Goal: Check status

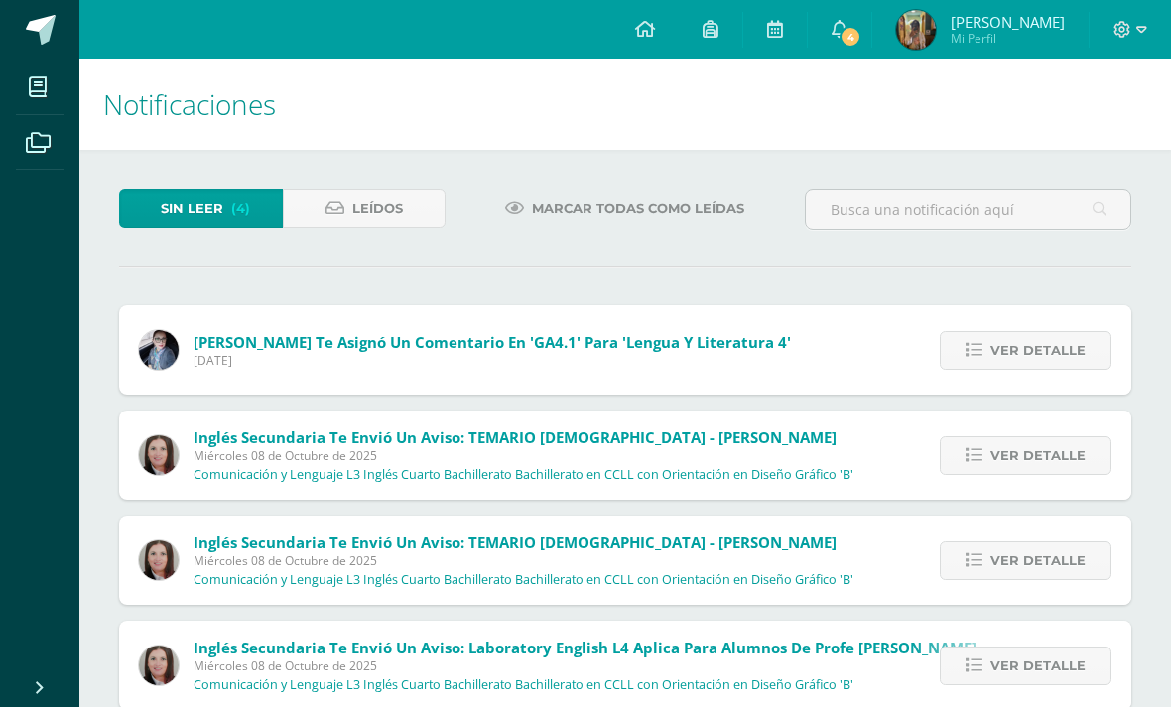
click at [626, 34] on link at bounding box center [644, 30] width 67 height 60
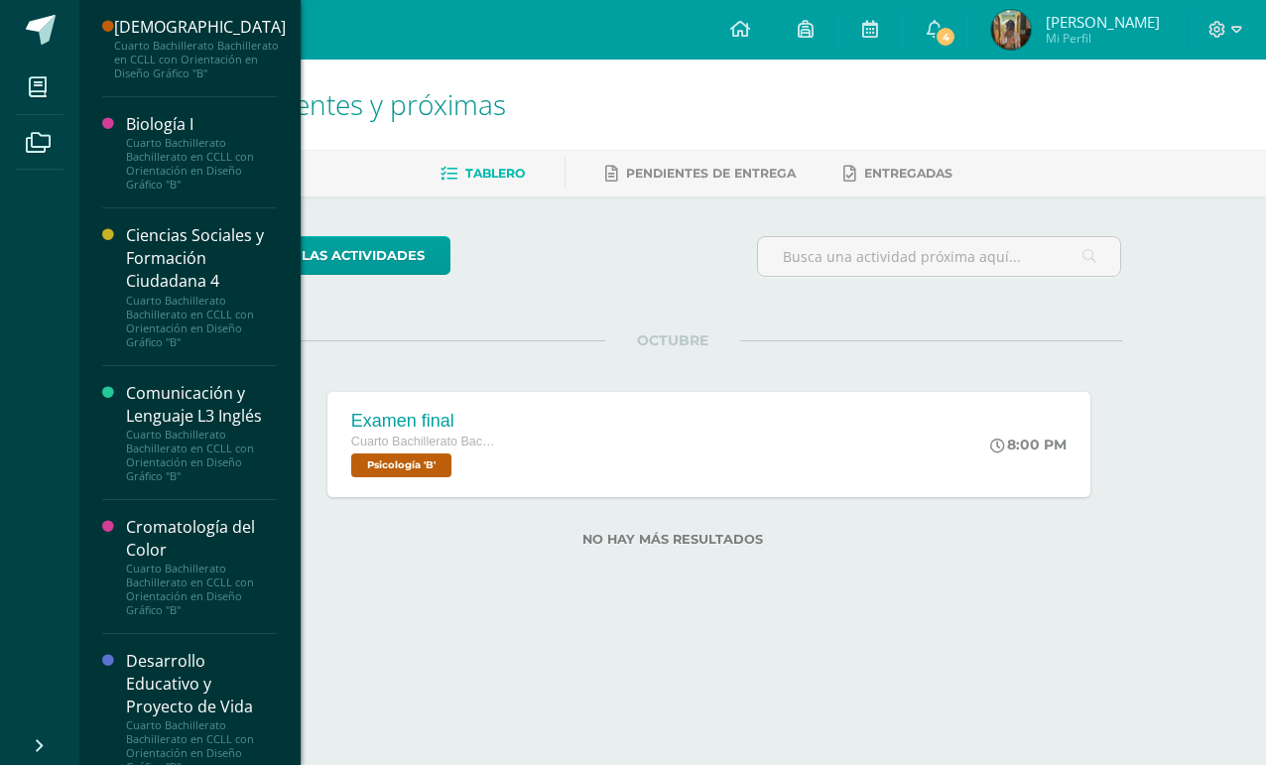
click at [41, 91] on icon at bounding box center [38, 87] width 18 height 20
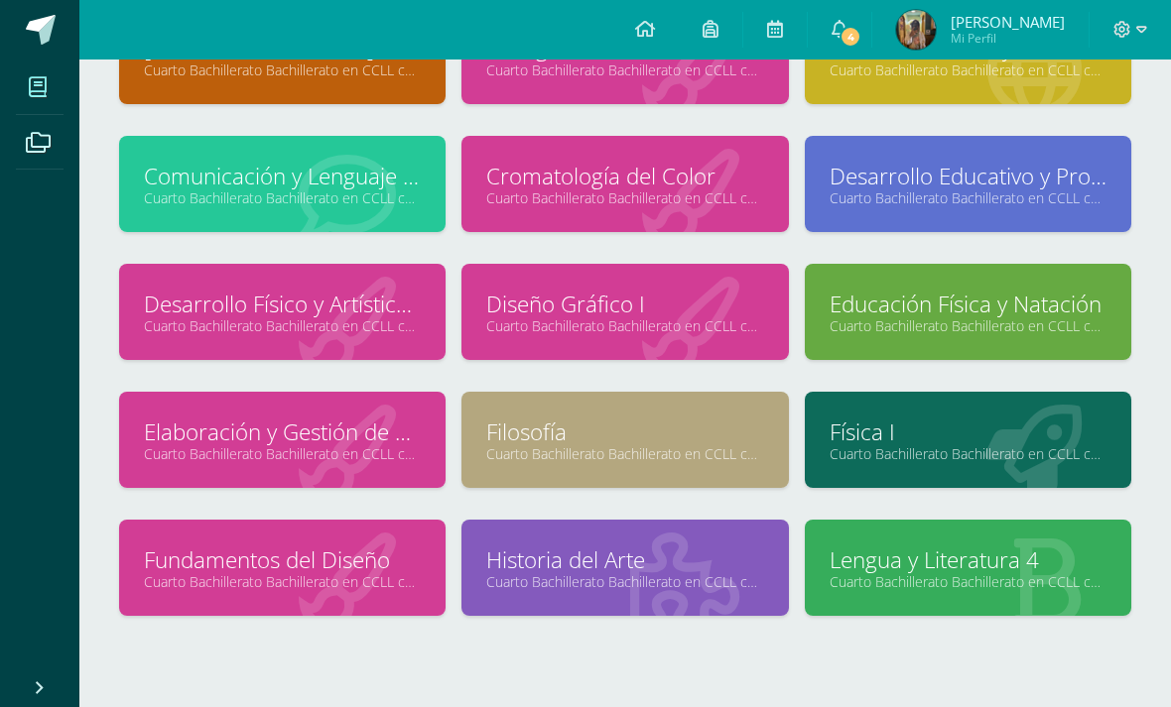
scroll to position [191, 0]
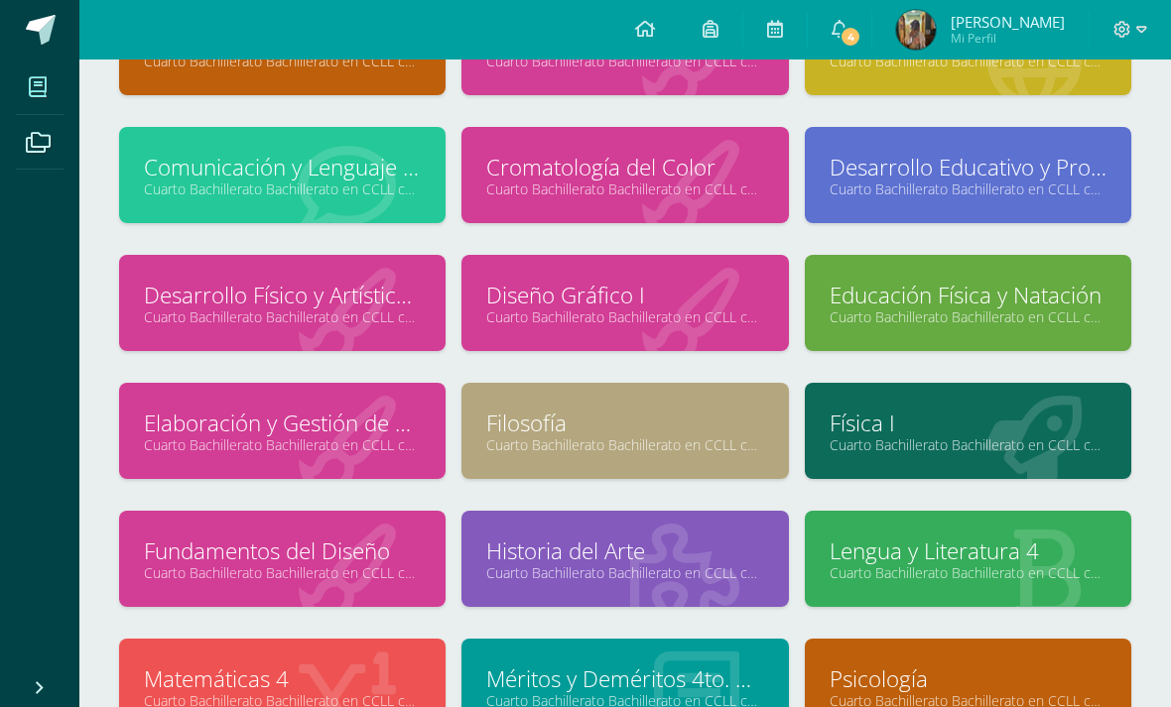
click at [998, 568] on link "Cuarto Bachillerato Bachillerato en CCLL con Orientación en Diseño Gráfico "B"" at bounding box center [968, 573] width 277 height 19
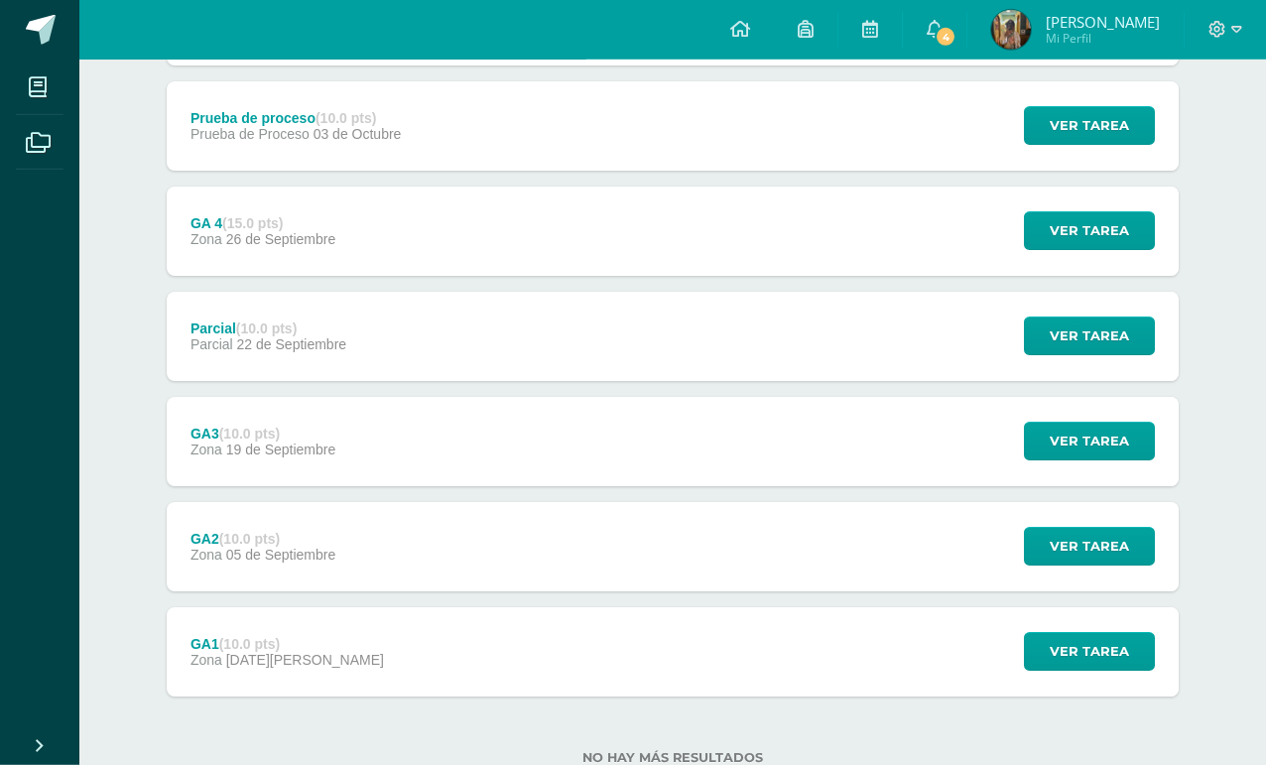
scroll to position [459, 0]
click at [1113, 643] on span "Ver tarea" at bounding box center [1089, 651] width 79 height 37
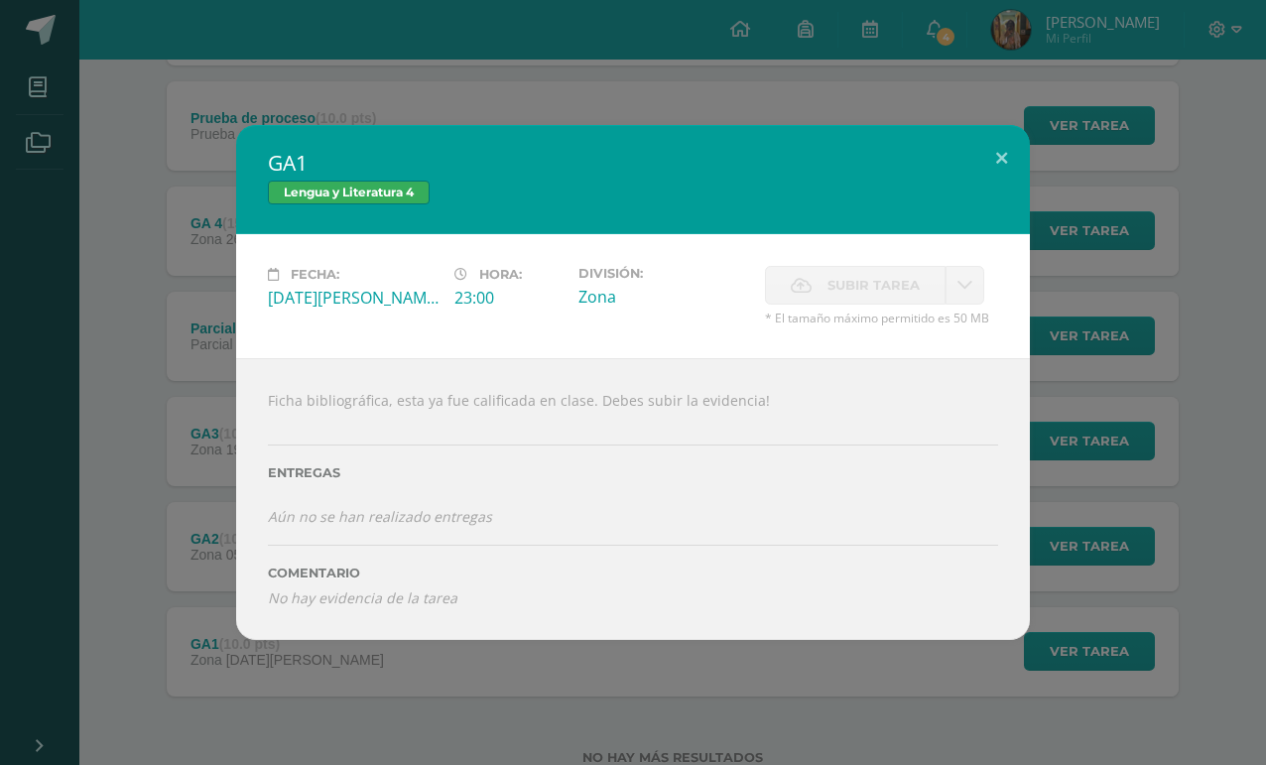
click at [1080, 724] on div "GA1 Lengua y Literatura 4 Fecha: Sábado 30 de Agosto Hora: 23:00 División: Zona…" at bounding box center [633, 382] width 1266 height 765
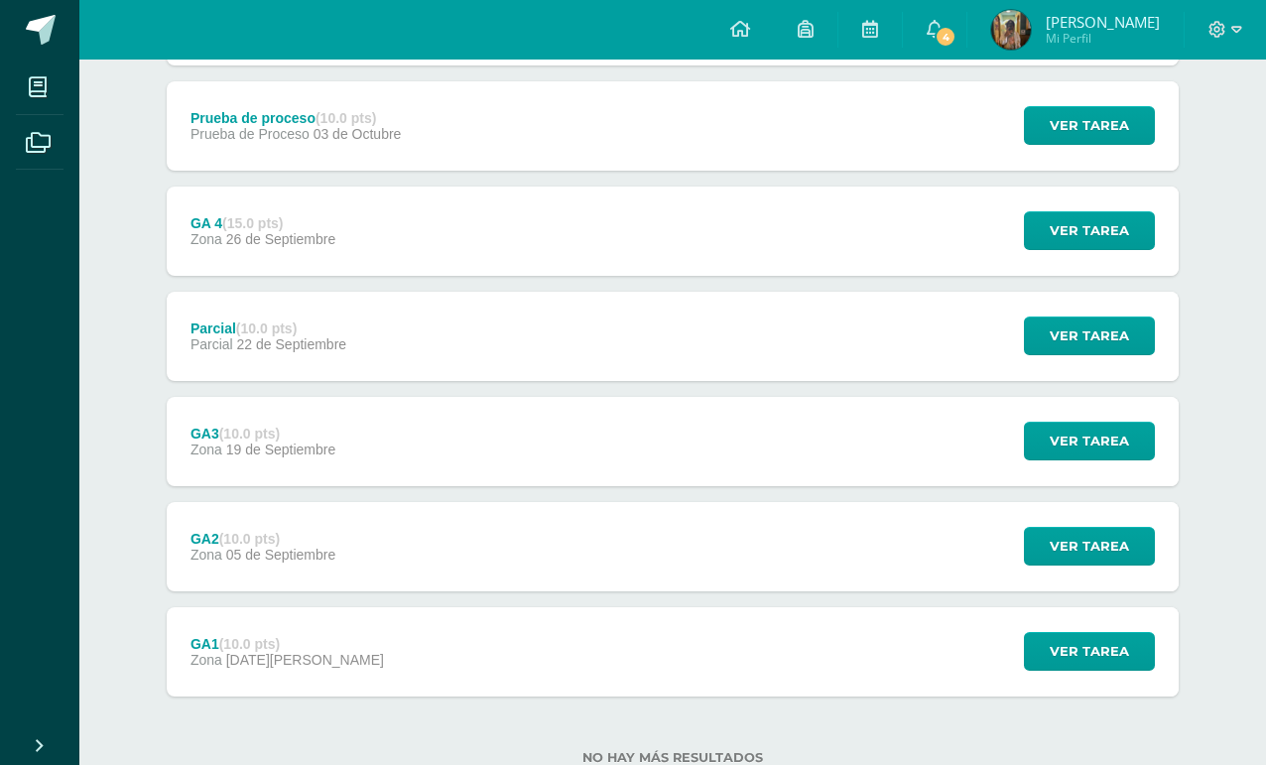
click at [1117, 531] on span "Ver tarea" at bounding box center [1089, 546] width 79 height 37
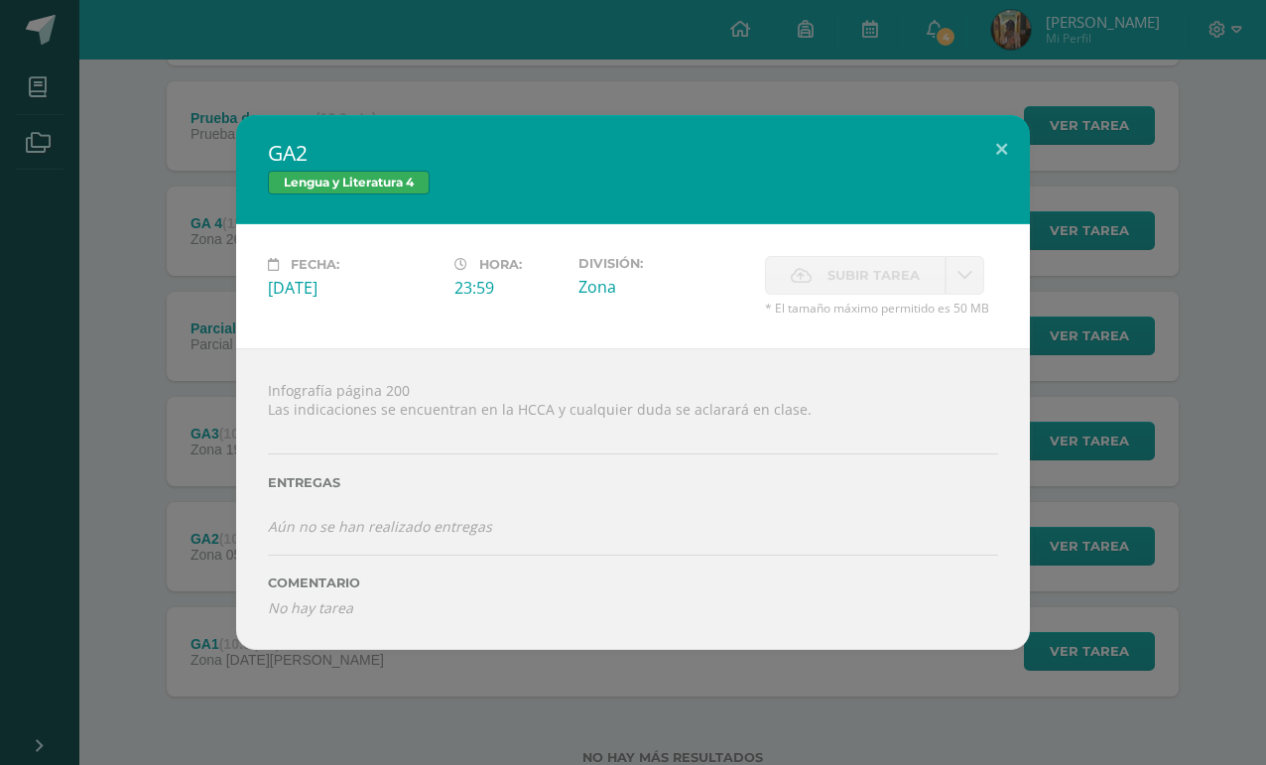
click at [1139, 241] on div "GA2 Lengua y Literatura 4 Fecha: Viernes 05 de Septiembre Hora: 23:59 División:…" at bounding box center [633, 382] width 1250 height 534
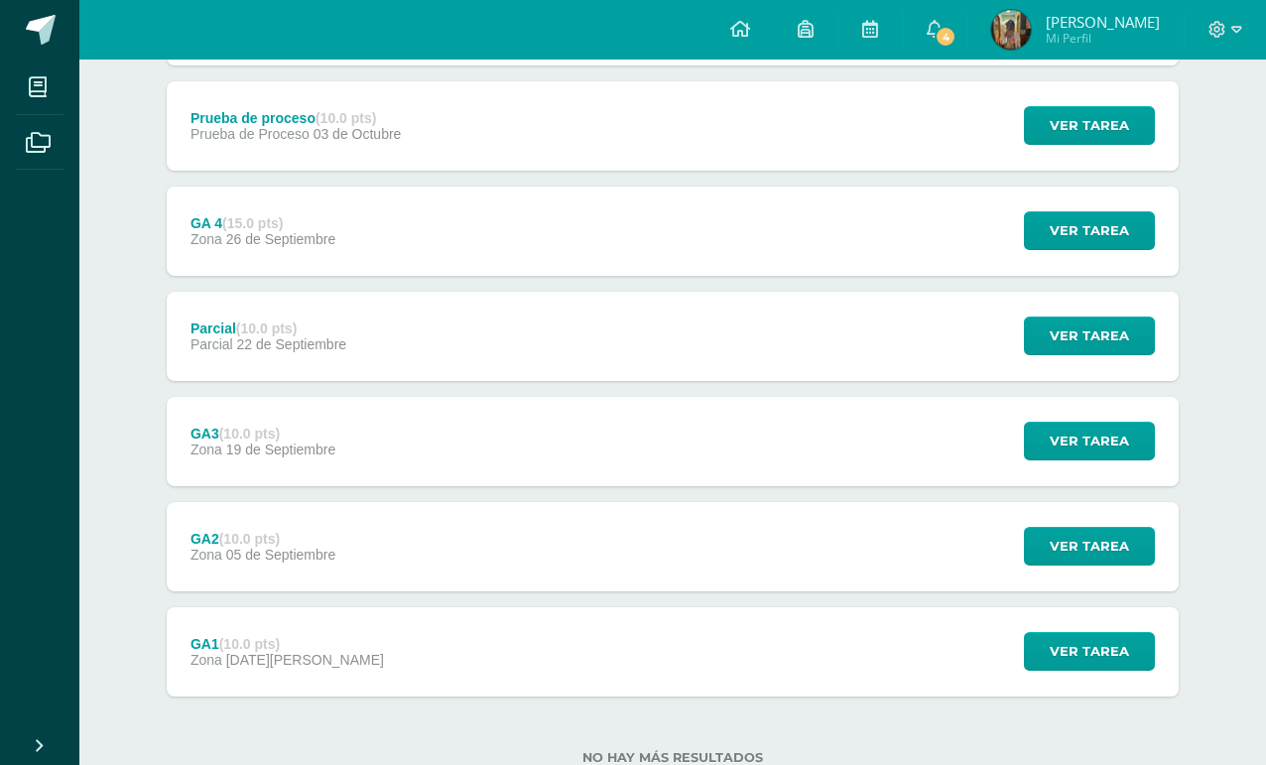
click at [1103, 555] on span "Ver tarea" at bounding box center [1089, 546] width 79 height 37
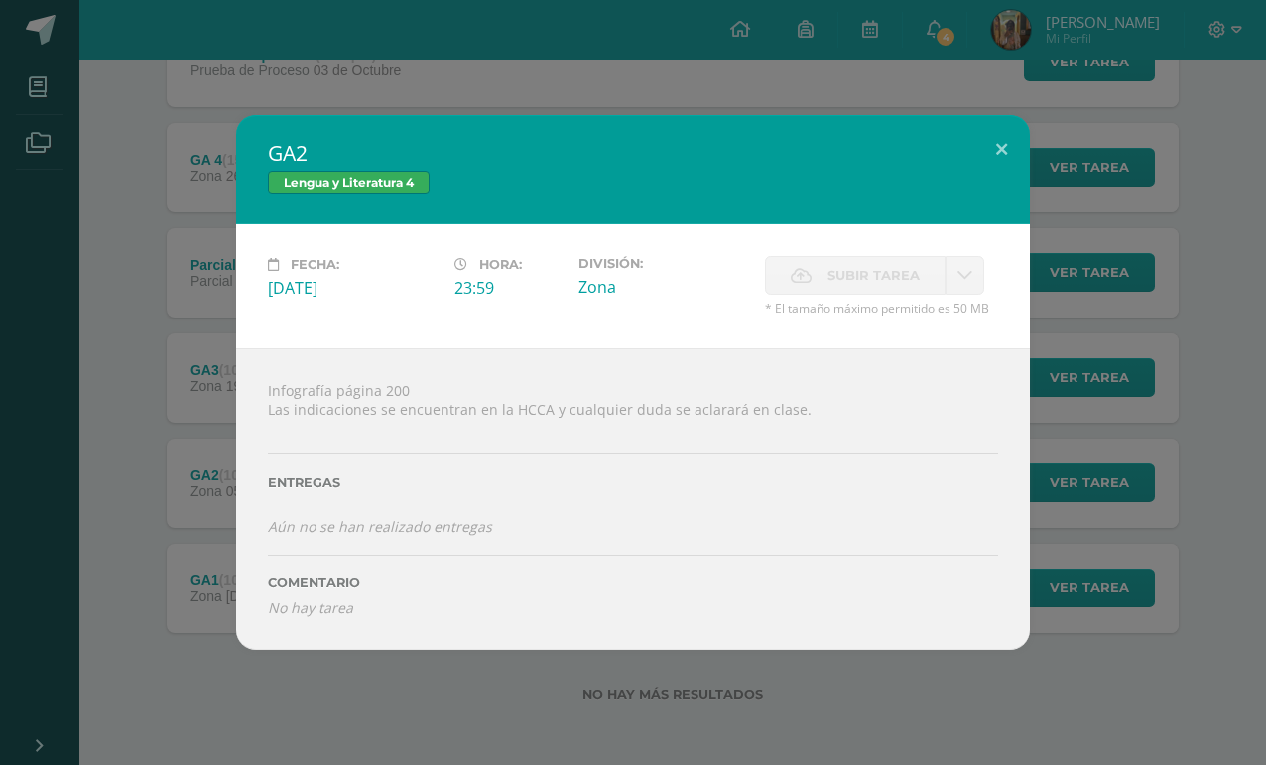
scroll to position [529, 0]
